Goal: Check status: Check status

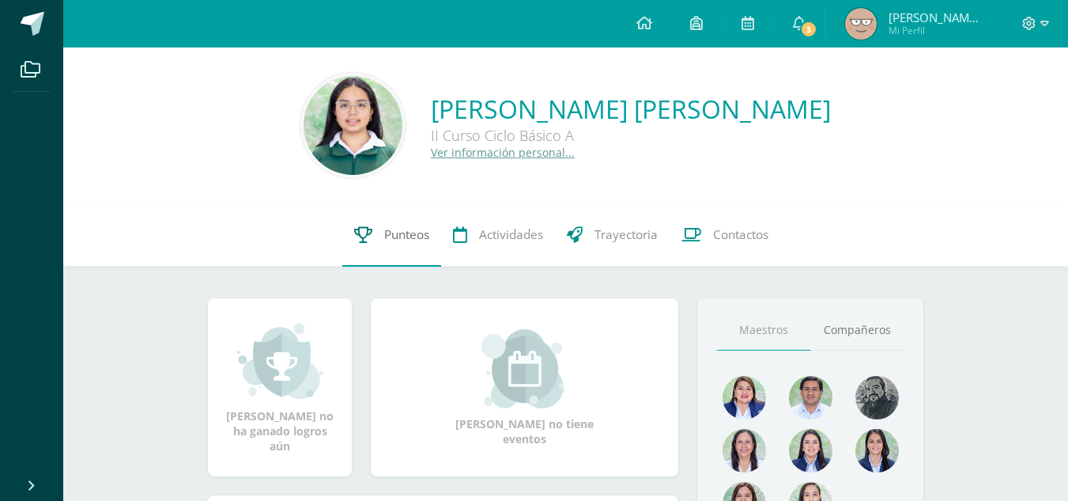
click at [364, 235] on icon at bounding box center [363, 234] width 18 height 17
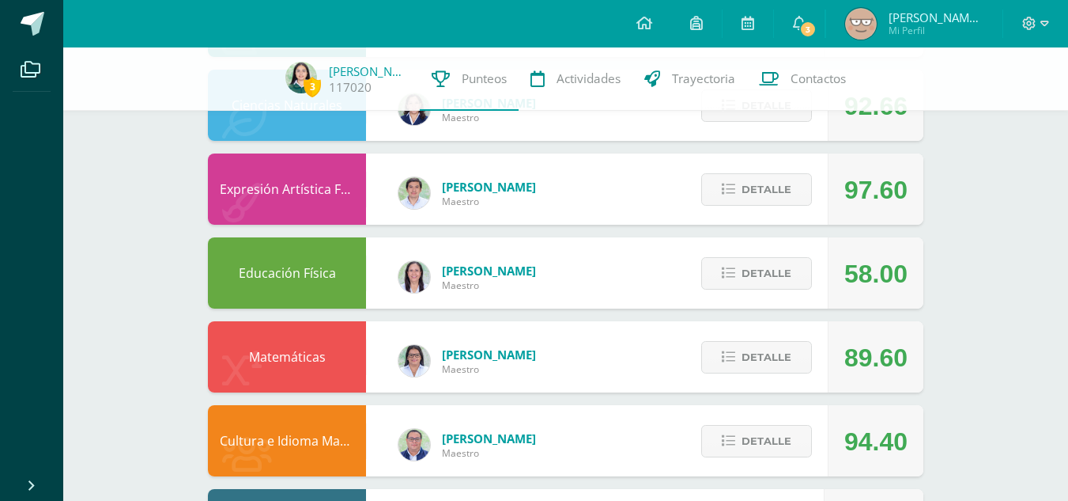
scroll to position [1025, 0]
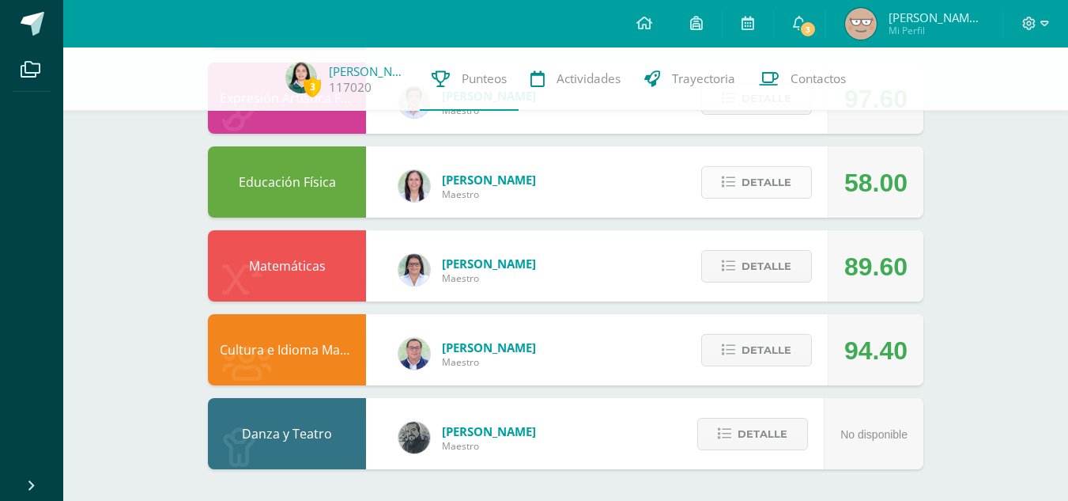
click at [760, 187] on span "Detalle" at bounding box center [767, 182] width 50 height 29
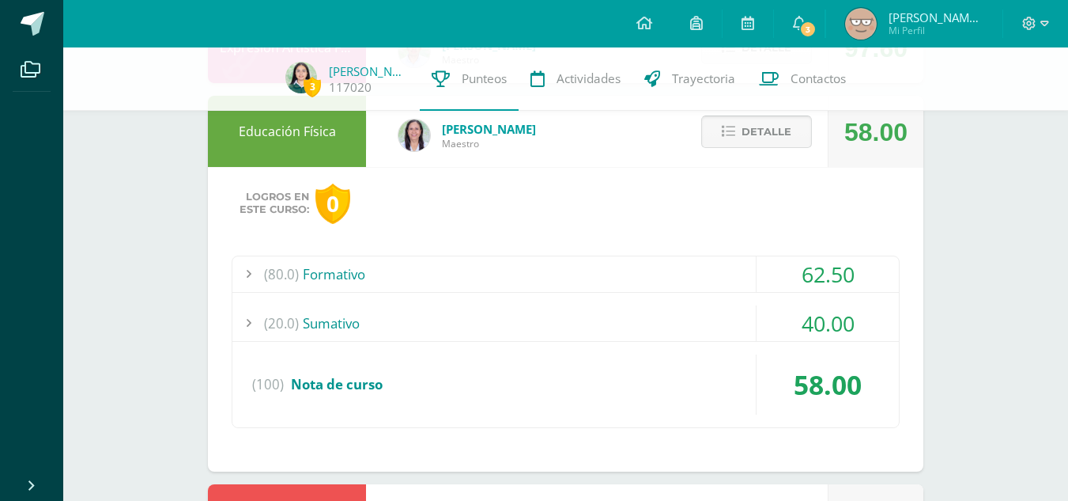
scroll to position [1076, 0]
click at [490, 278] on div "(80.0) Formativo" at bounding box center [565, 273] width 667 height 36
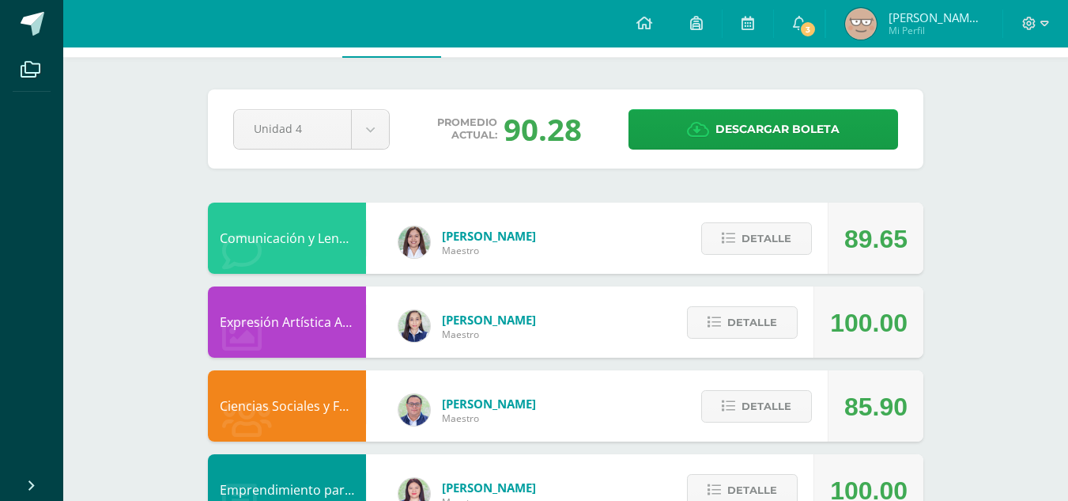
scroll to position [0, 0]
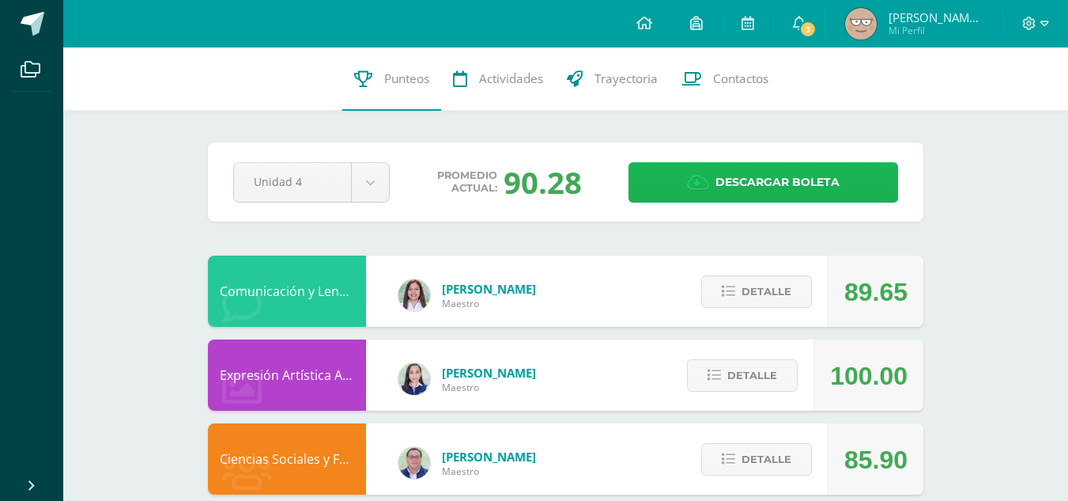
click at [703, 164] on link "Descargar boleta" at bounding box center [764, 182] width 270 height 40
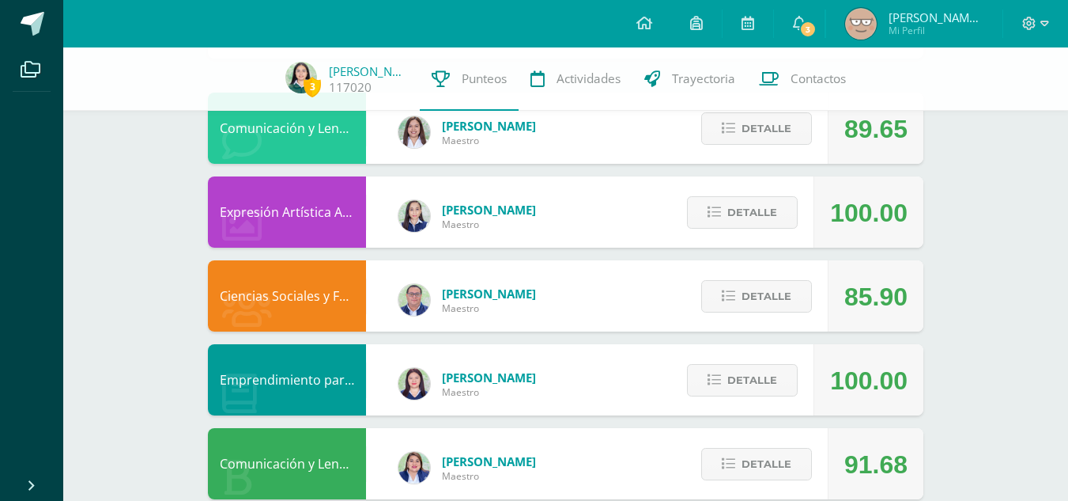
scroll to position [157, 0]
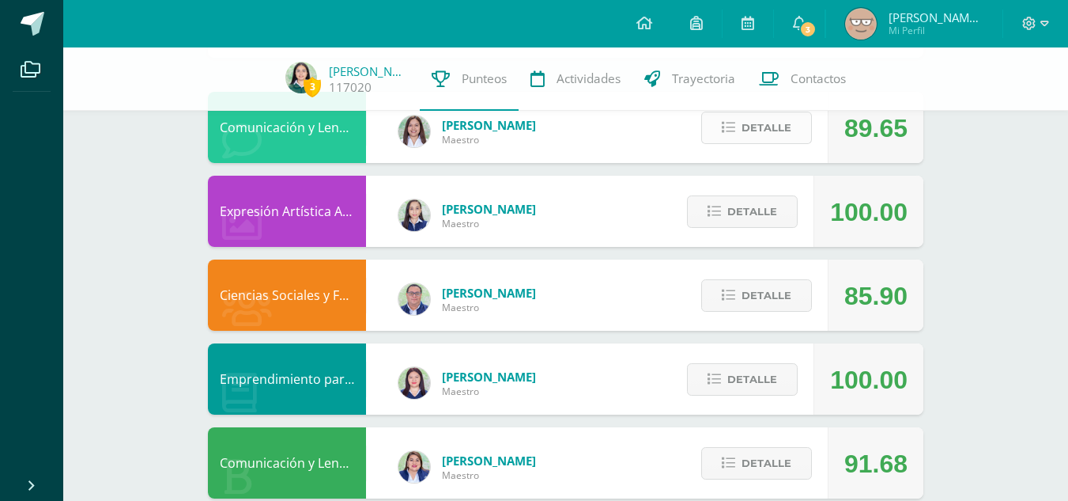
click at [796, 133] on button "Detalle" at bounding box center [756, 127] width 111 height 32
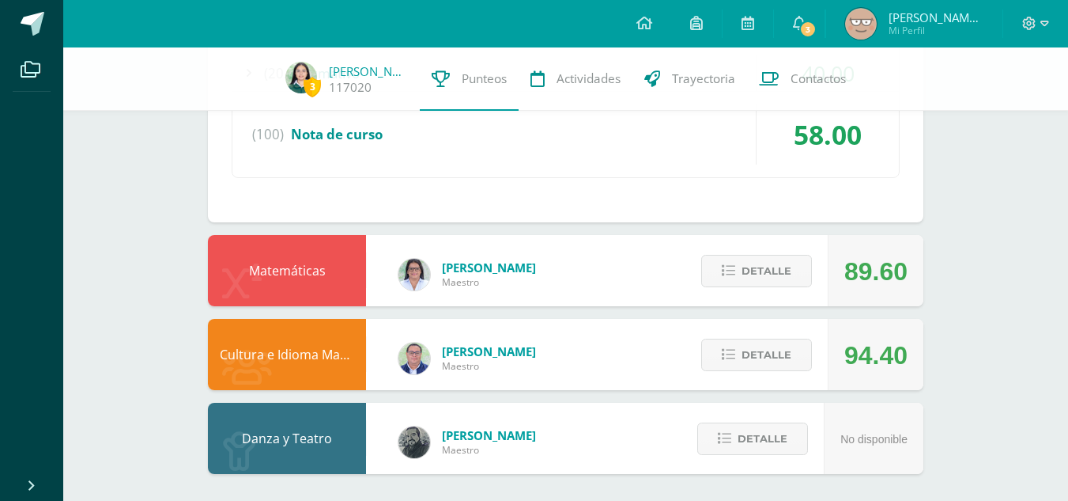
scroll to position [2581, 0]
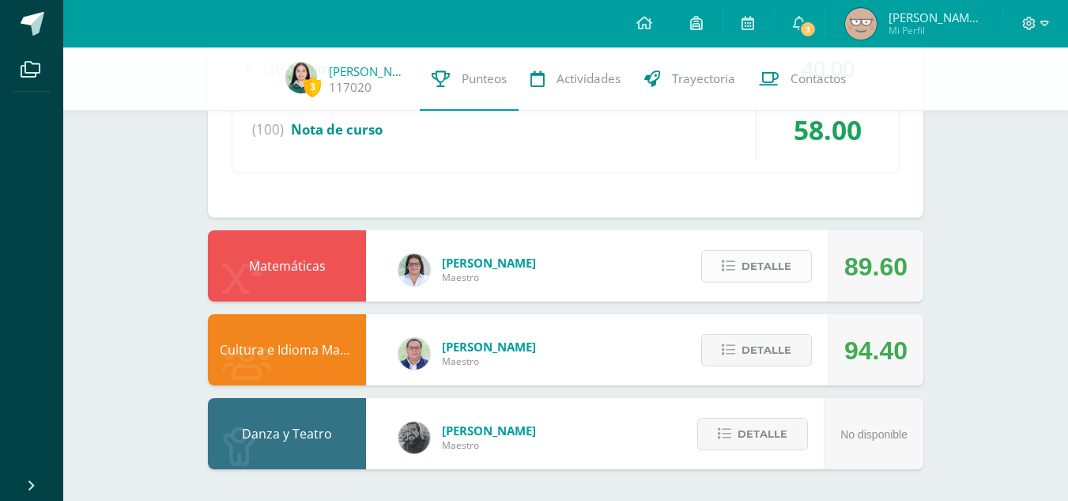
click at [717, 254] on button "Detalle" at bounding box center [756, 266] width 111 height 32
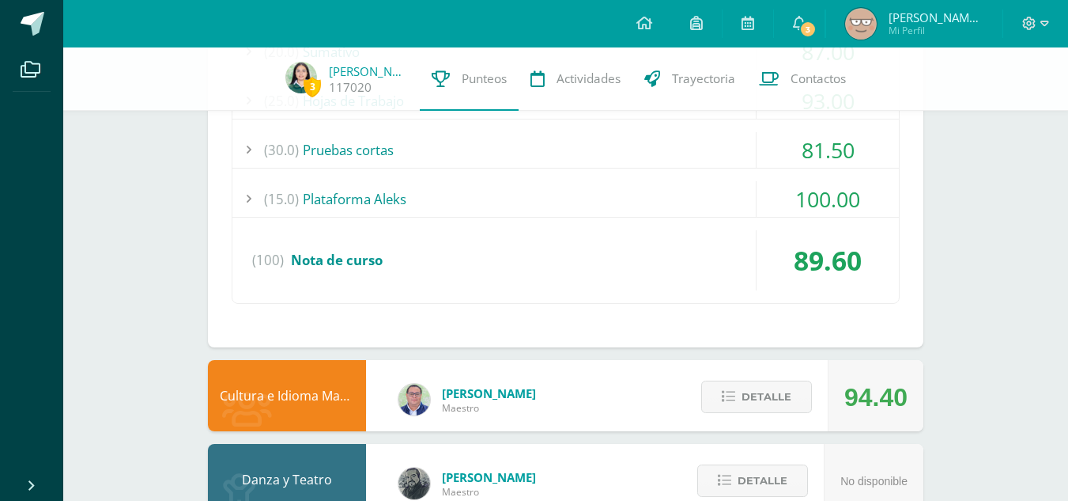
scroll to position [3032, 0]
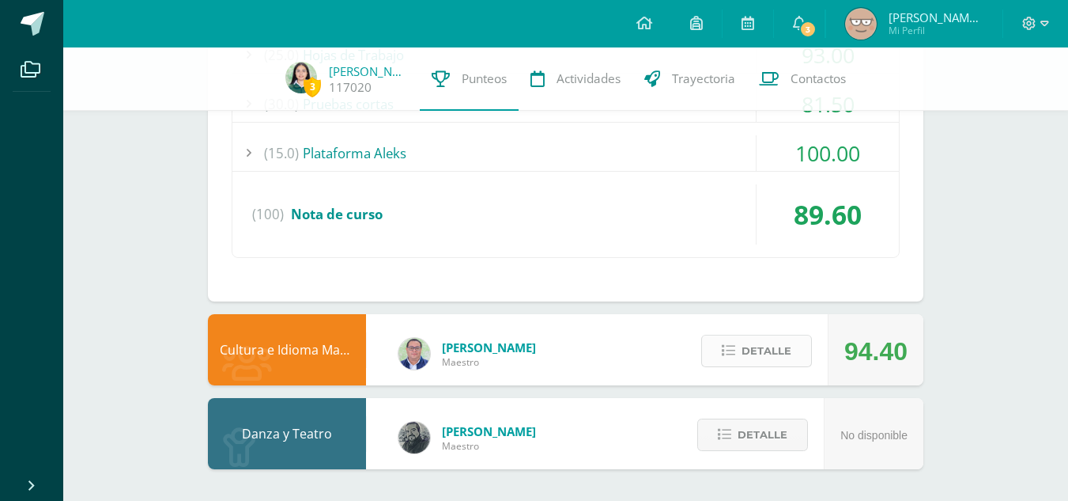
click at [749, 347] on span "Detalle" at bounding box center [767, 350] width 50 height 29
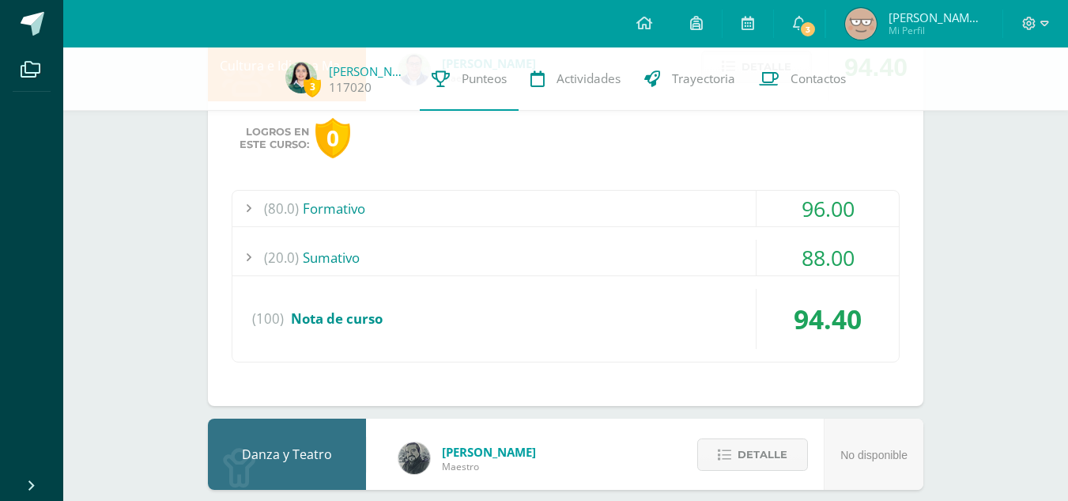
scroll to position [3317, 0]
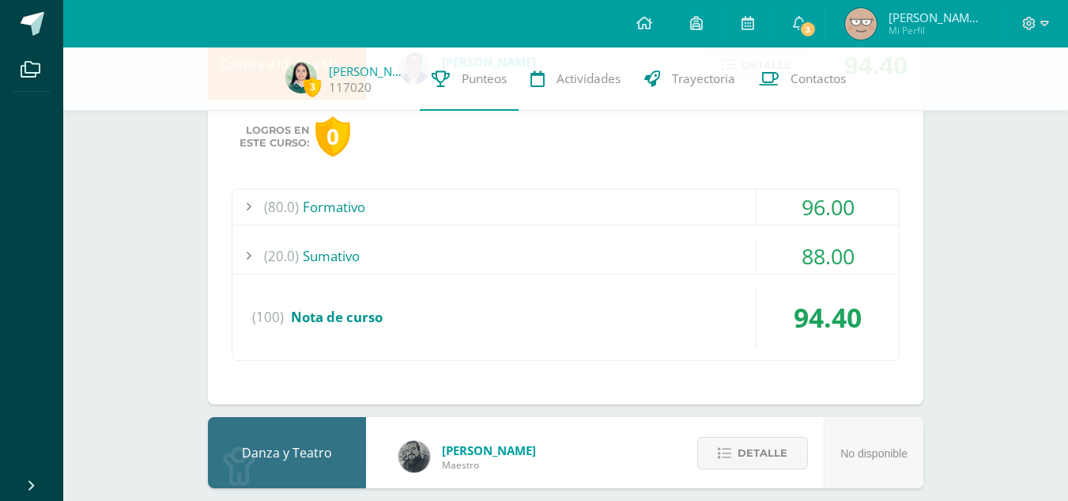
click at [570, 236] on div "(80.0) Formativo 96.00 Mi historia en la feria 94.00" at bounding box center [566, 274] width 668 height 172
click at [558, 259] on div "(20.0) Sumativo" at bounding box center [565, 256] width 667 height 36
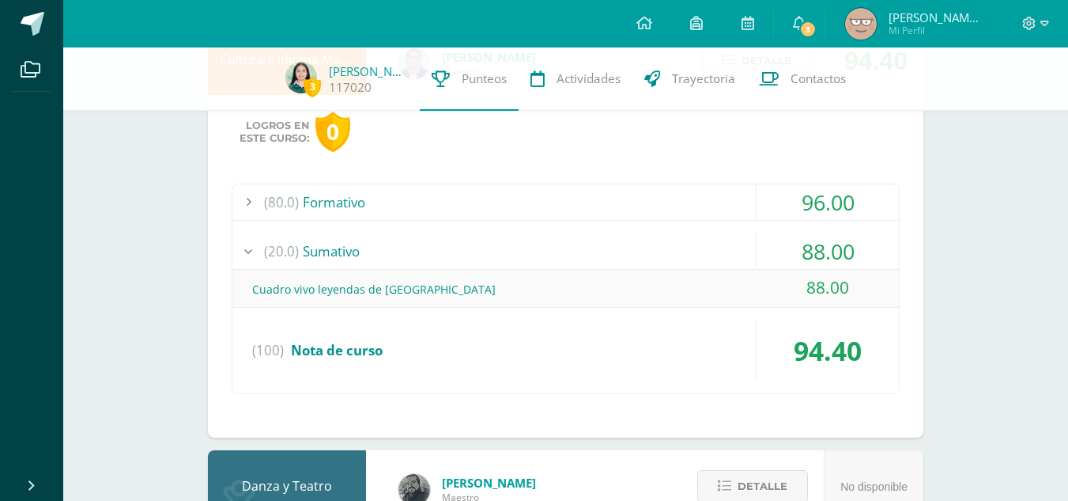
scroll to position [2713, 0]
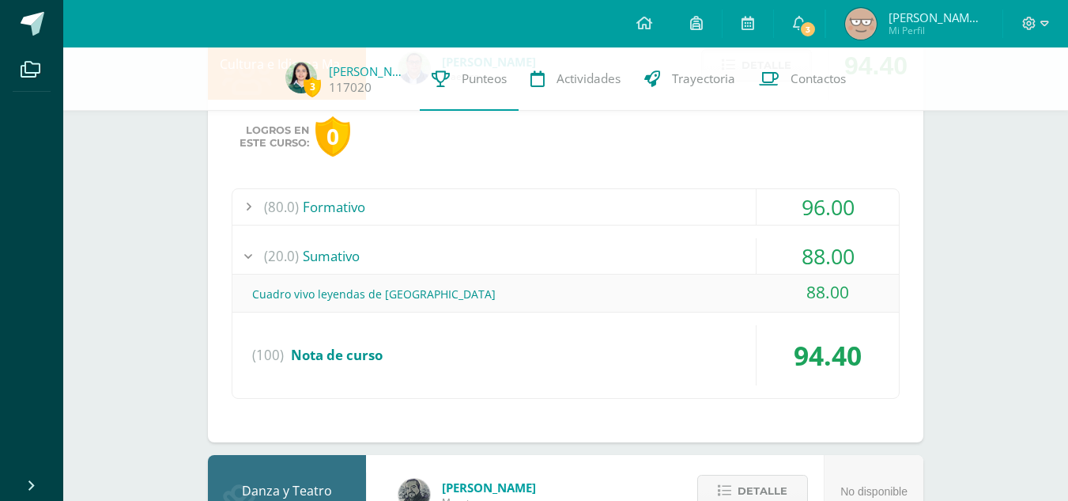
click at [511, 207] on div "(80.0) Formativo" at bounding box center [565, 207] width 667 height 36
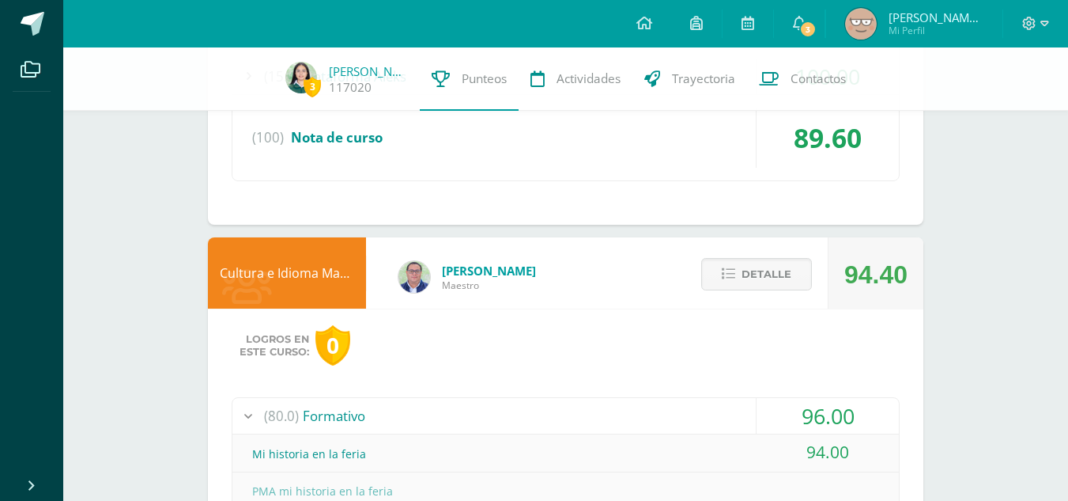
scroll to position [2503, 0]
click at [772, 274] on span "Detalle" at bounding box center [767, 274] width 50 height 29
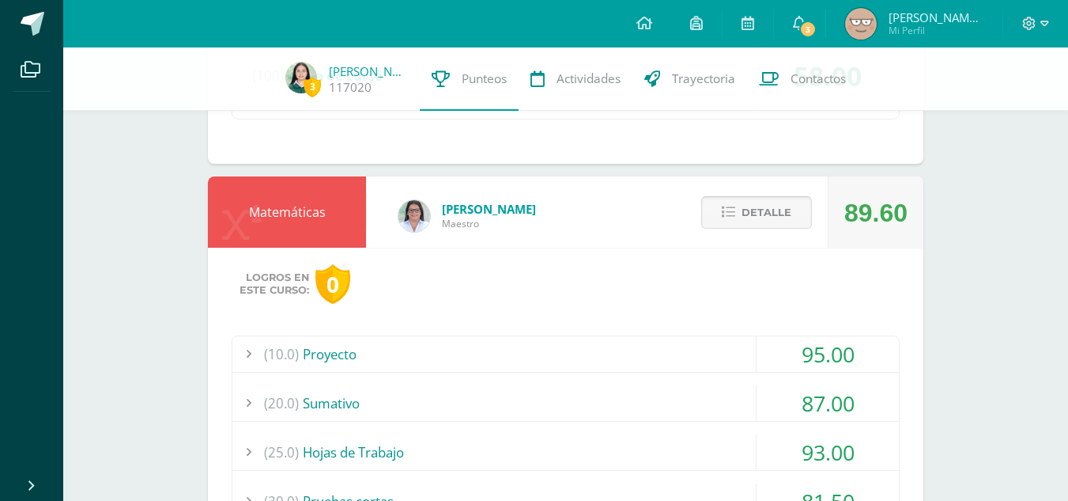
click at [758, 203] on span "Detalle" at bounding box center [767, 212] width 50 height 29
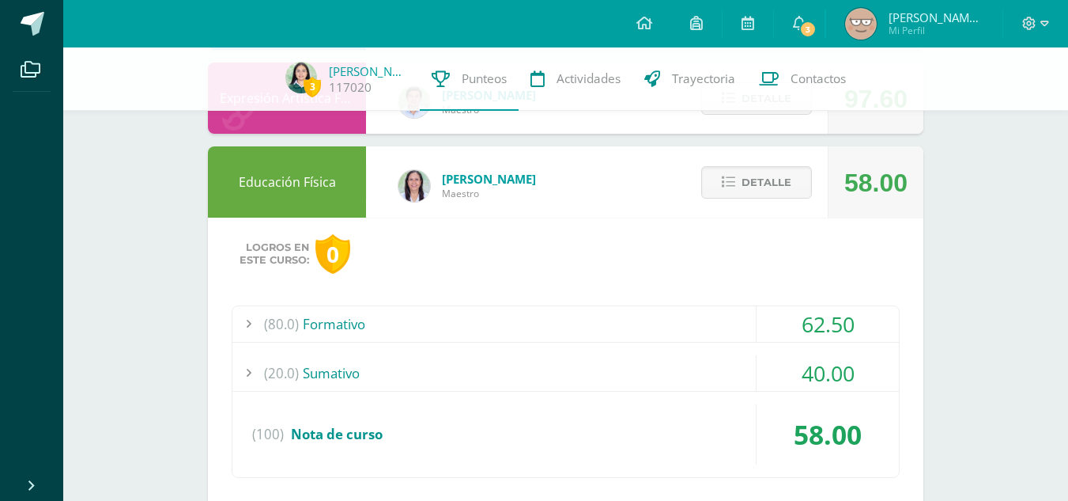
scroll to position [1672, 0]
click at [746, 181] on span "Detalle" at bounding box center [767, 182] width 50 height 29
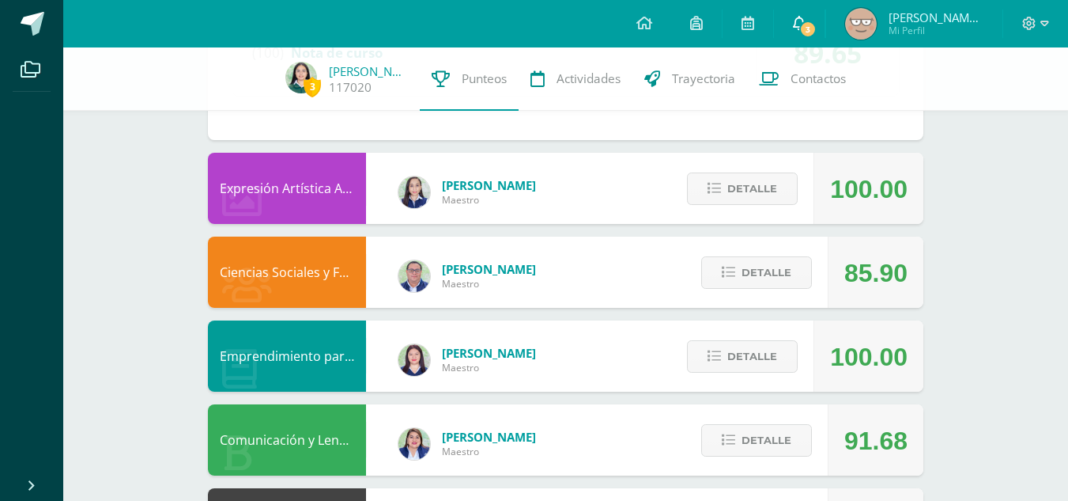
scroll to position [826, 0]
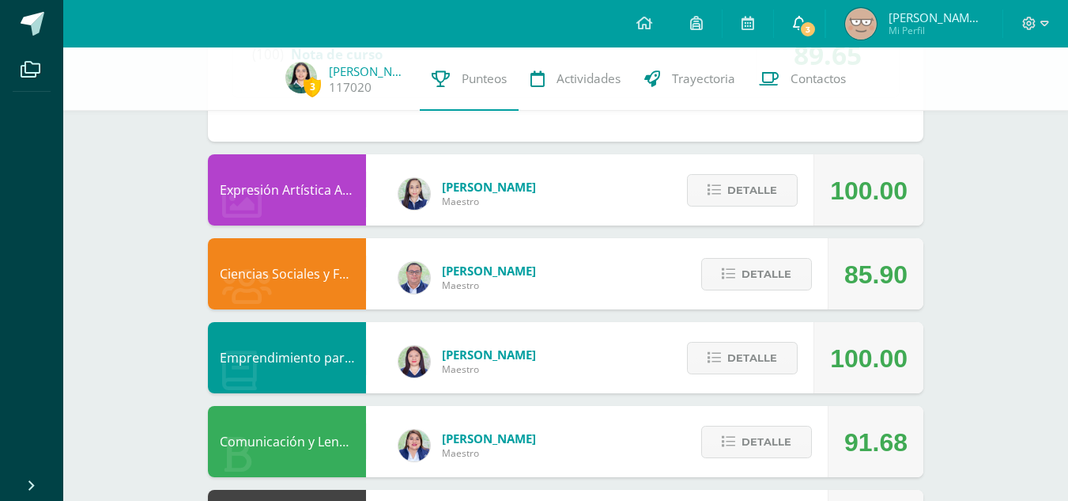
click at [806, 19] on icon at bounding box center [799, 23] width 13 height 14
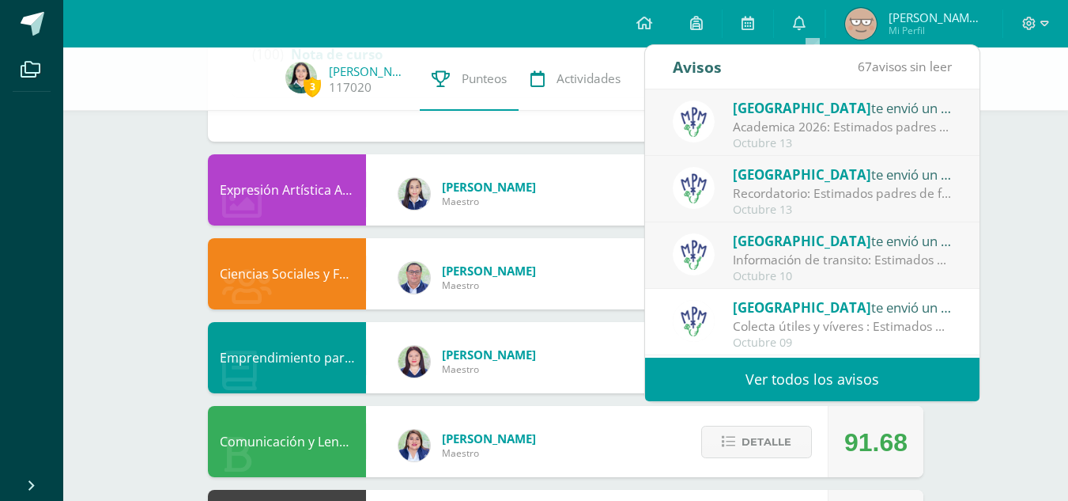
click at [806, 122] on div "Academica 2026: Estimados padres de familia: Compartimos con ustedes informació…" at bounding box center [843, 127] width 220 height 18
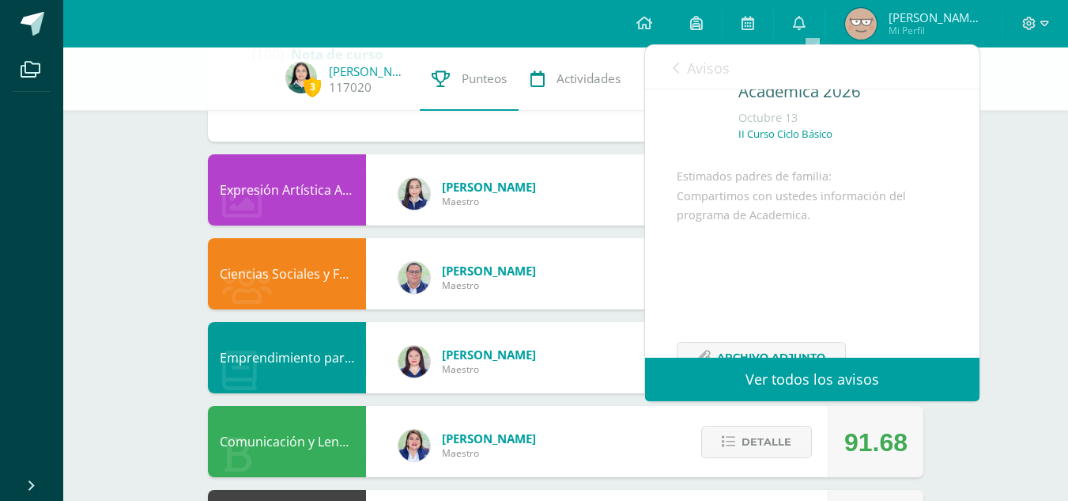
scroll to position [66, 0]
click at [745, 385] on link "Ver todos los avisos" at bounding box center [812, 378] width 334 height 43
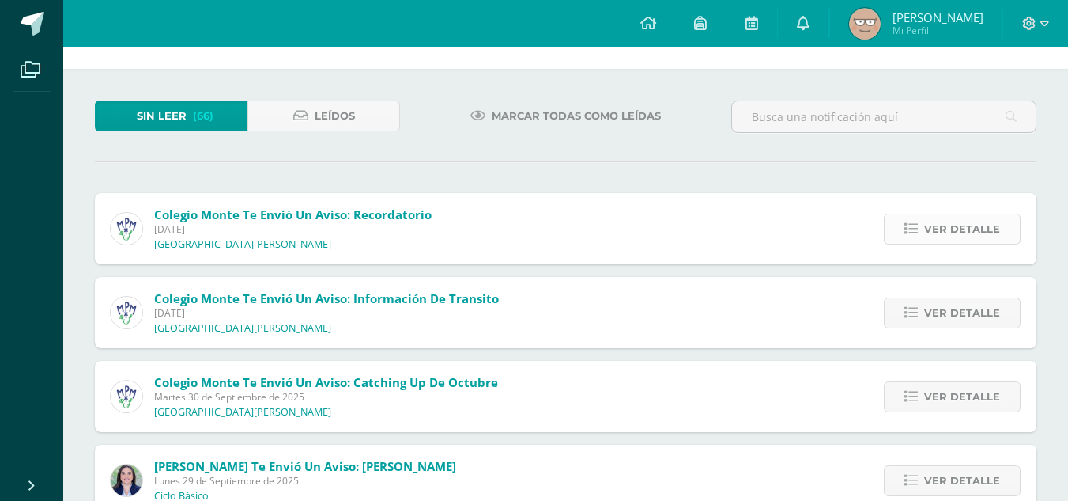
click at [951, 225] on span "Ver detalle" at bounding box center [962, 228] width 76 height 29
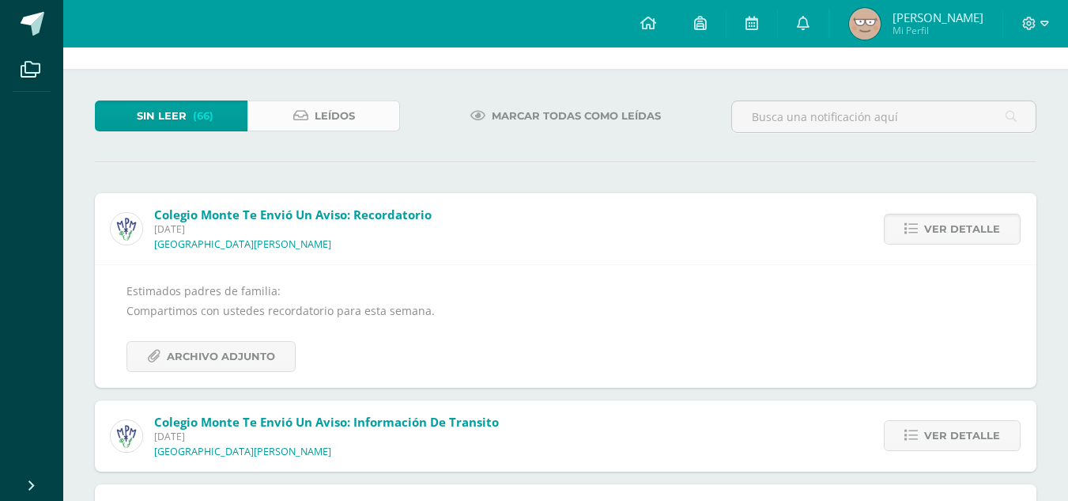
click at [296, 126] on link "Leídos" at bounding box center [324, 115] width 153 height 31
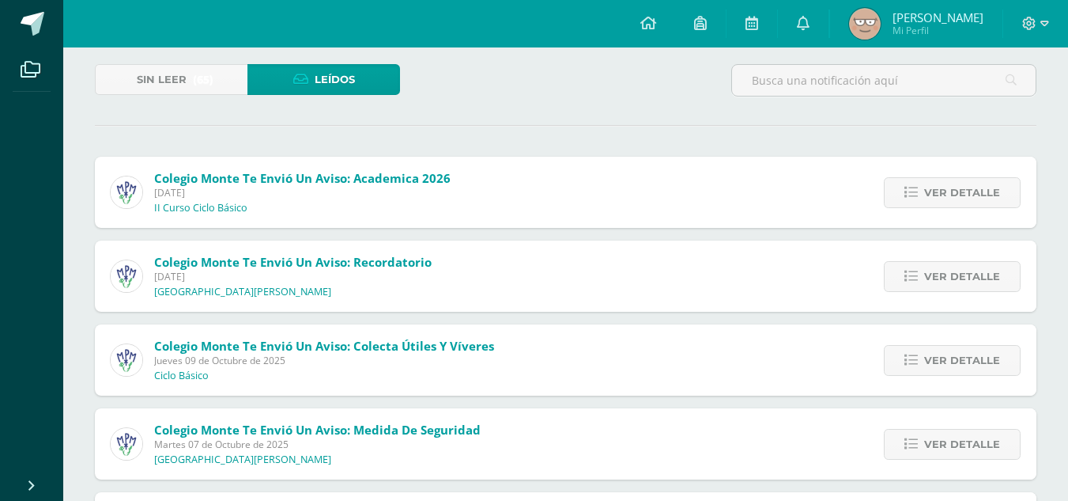
scroll to position [90, 0]
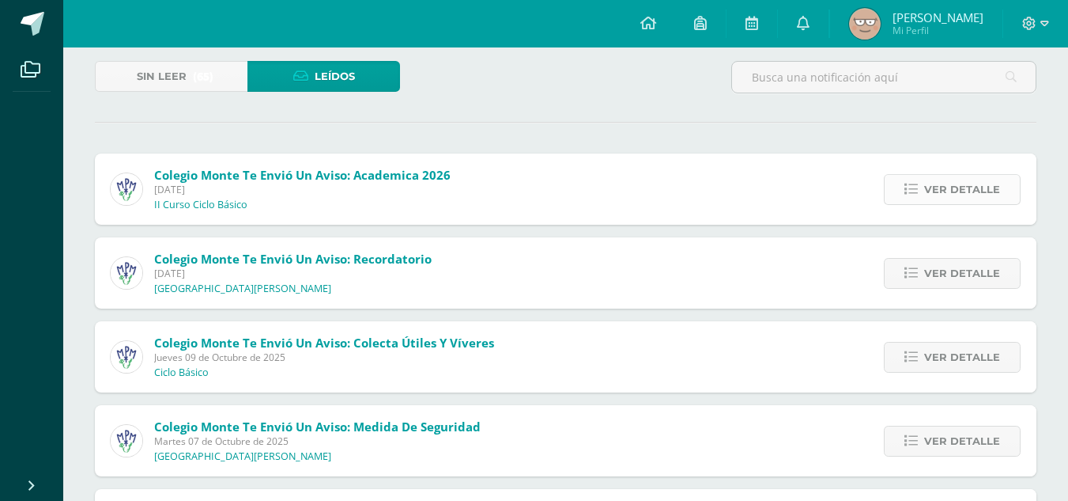
click at [988, 191] on span "Ver detalle" at bounding box center [962, 189] width 76 height 29
